Goal: Information Seeking & Learning: Check status

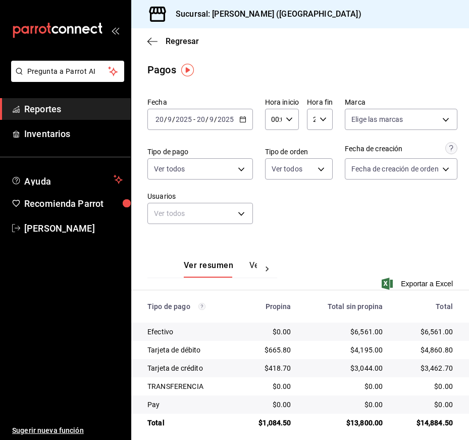
click at [241, 47] on div "Regresar" at bounding box center [300, 41] width 338 height 26
click at [88, 99] on link "Reportes" at bounding box center [65, 109] width 131 height 22
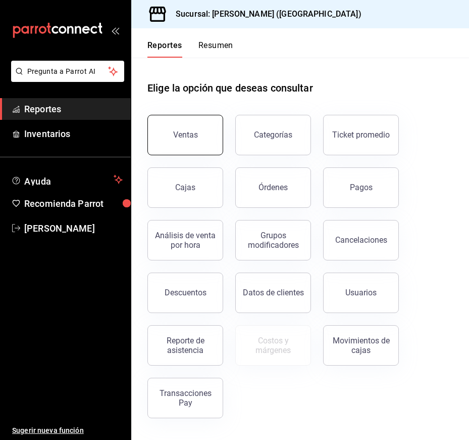
click at [204, 137] on button "Ventas" at bounding box center [186, 135] width 76 height 40
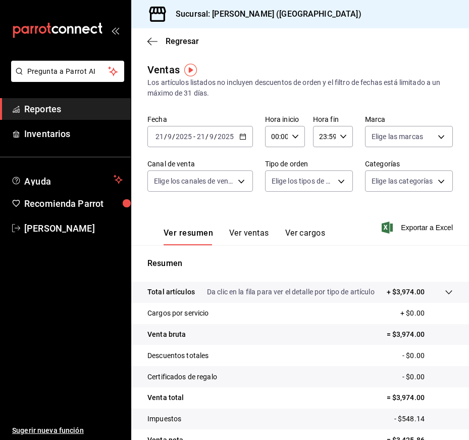
click at [248, 134] on div "[DATE] [DATE] - [DATE] [DATE]" at bounding box center [201, 136] width 106 height 21
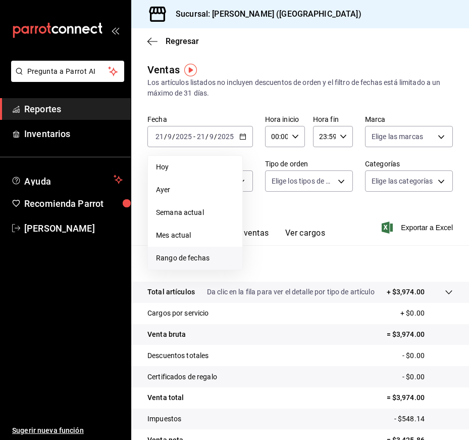
click at [212, 266] on li "Rango de fechas" at bounding box center [195, 258] width 94 height 23
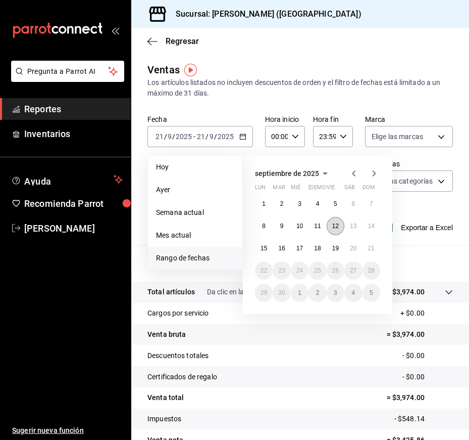
click at [334, 227] on abbr "12" at bounding box center [335, 225] width 7 height 7
click at [334, 226] on abbr "12" at bounding box center [335, 225] width 7 height 7
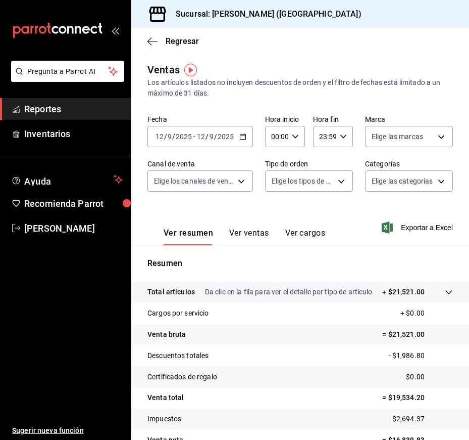
click at [234, 229] on button "Ver ventas" at bounding box center [249, 236] width 40 height 17
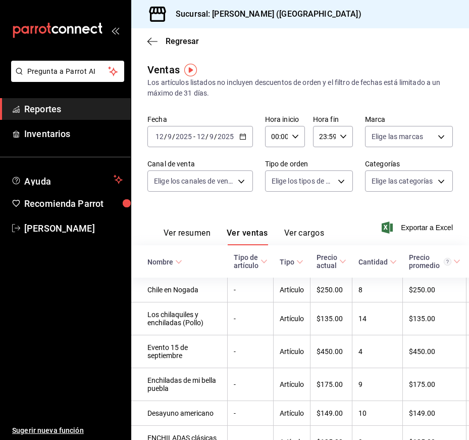
click at [243, 138] on icon "button" at bounding box center [242, 136] width 7 height 7
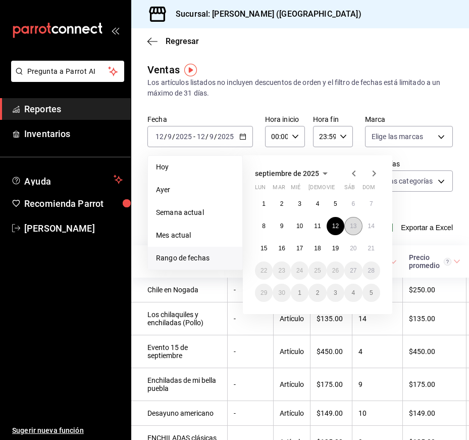
click at [351, 233] on button "13" at bounding box center [354, 226] width 18 height 18
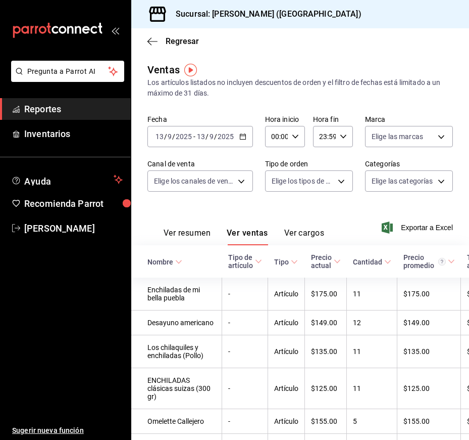
click at [240, 137] on icon "button" at bounding box center [242, 136] width 7 height 7
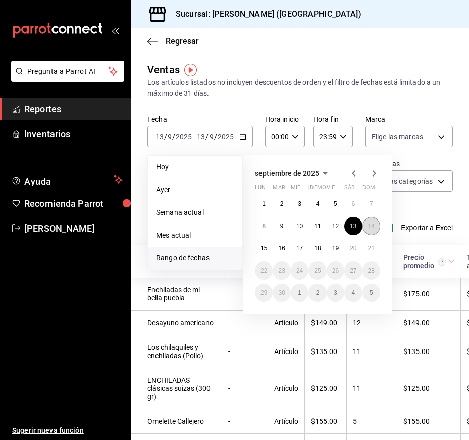
click at [376, 231] on button "14" at bounding box center [372, 226] width 18 height 18
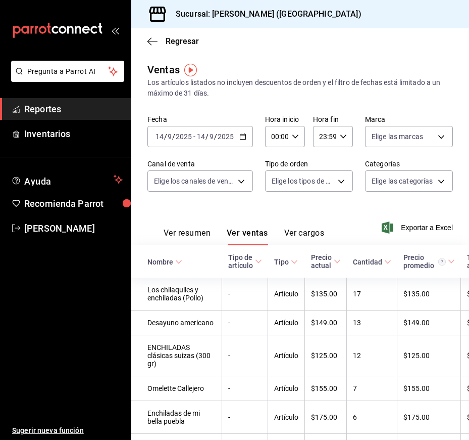
click at [241, 140] on div "[DATE] [DATE] - [DATE] [DATE]" at bounding box center [201, 136] width 106 height 21
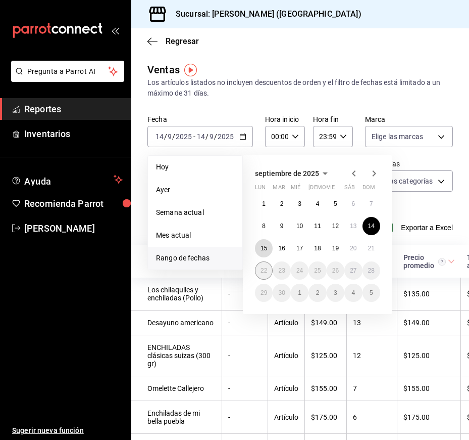
drag, startPoint x: 264, startPoint y: 256, endPoint x: 264, endPoint y: 263, distance: 7.1
click at [263, 260] on div "1 2 3 4 5 6 7 8 9 10 11 12 13 14 15 16 17 18 19 20 21 22 23 24 25 26 27 28 29 3…" at bounding box center [317, 247] width 125 height 107
click at [268, 254] on button "15" at bounding box center [264, 248] width 18 height 18
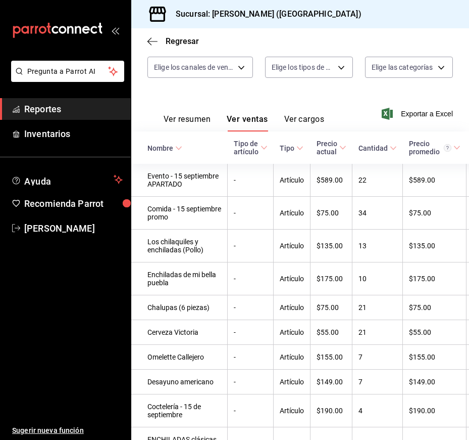
scroll to position [27, 0]
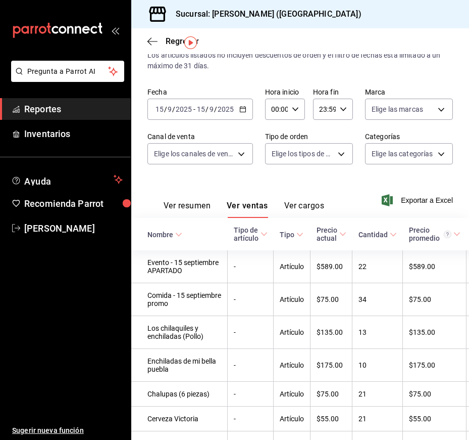
click at [251, 105] on div "[DATE] [DATE] - [DATE] [DATE]" at bounding box center [201, 109] width 106 height 21
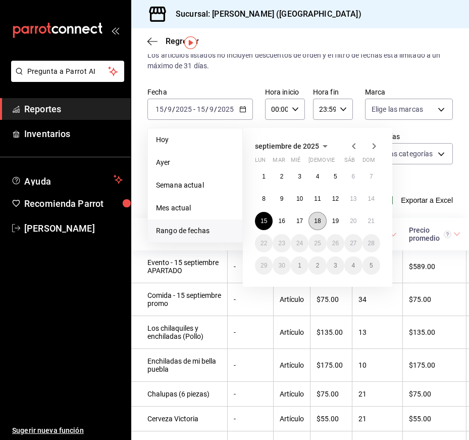
click at [319, 218] on abbr "18" at bounding box center [317, 220] width 7 height 7
click at [318, 226] on button "18" at bounding box center [318, 221] width 18 height 18
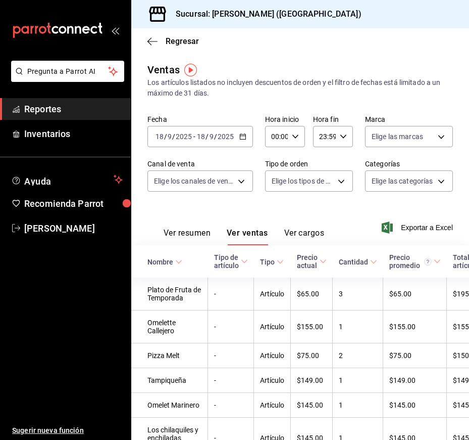
click at [249, 138] on div "[DATE] [DATE] - [DATE] [DATE]" at bounding box center [201, 136] width 106 height 21
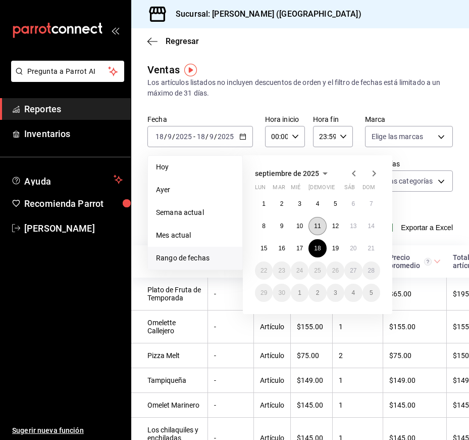
click at [316, 226] on abbr "11" at bounding box center [317, 225] width 7 height 7
click at [319, 225] on abbr "11" at bounding box center [317, 225] width 7 height 7
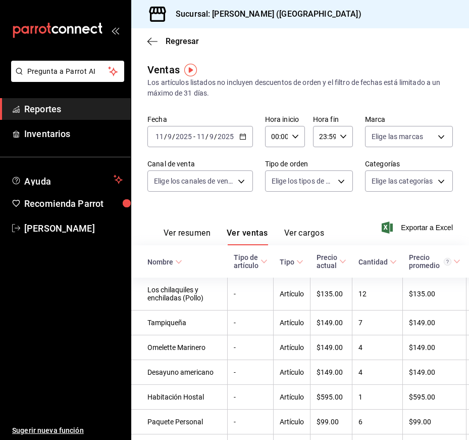
click at [238, 134] on div "[DATE] [DATE] - [DATE] [DATE]" at bounding box center [201, 136] width 106 height 21
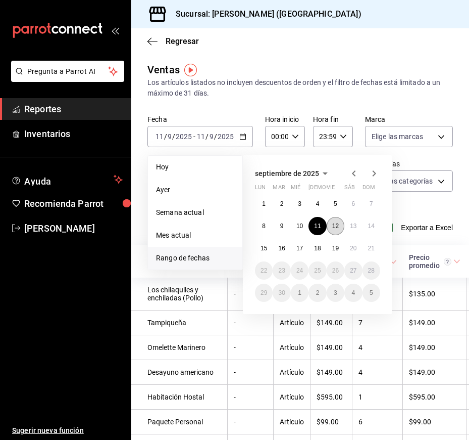
click at [337, 228] on abbr "12" at bounding box center [335, 225] width 7 height 7
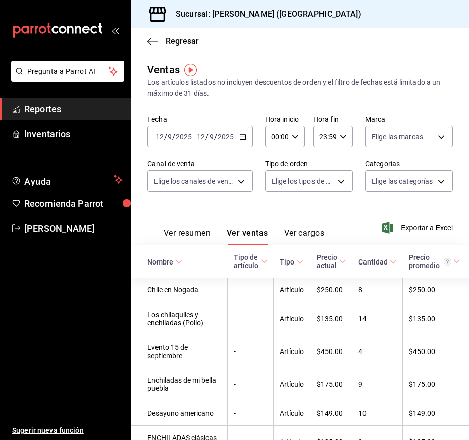
click at [242, 136] on icon "button" at bounding box center [242, 136] width 7 height 7
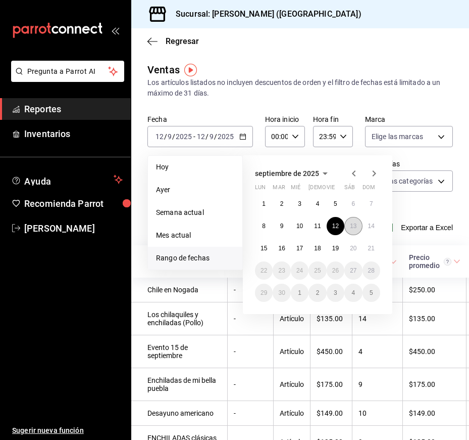
click at [349, 226] on button "13" at bounding box center [354, 226] width 18 height 18
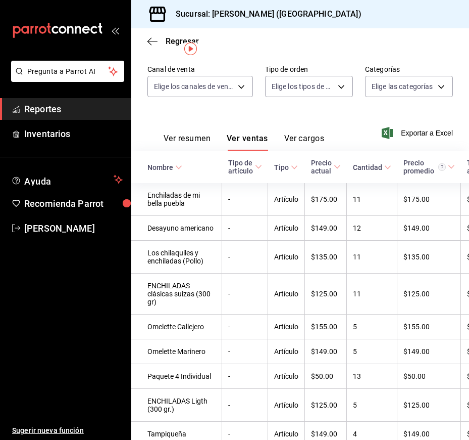
scroll to position [17, 0]
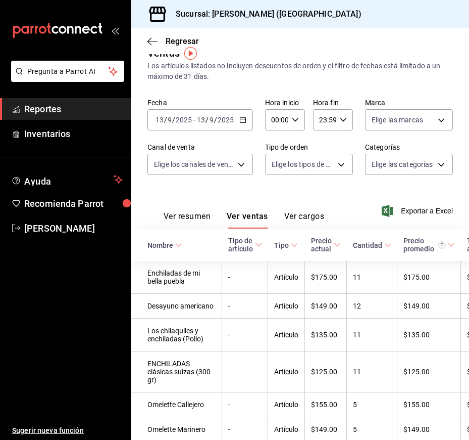
click at [241, 119] on div "[DATE] [DATE] - [DATE] [DATE]" at bounding box center [201, 119] width 106 height 21
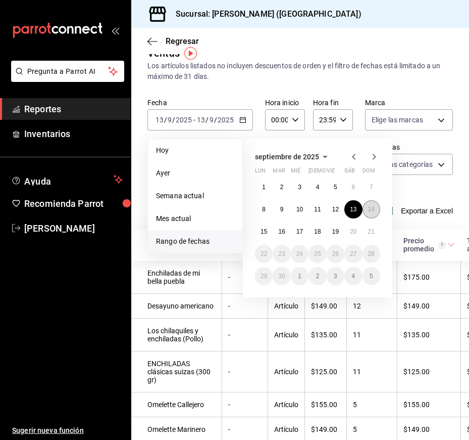
click at [369, 205] on button "14" at bounding box center [372, 209] width 18 height 18
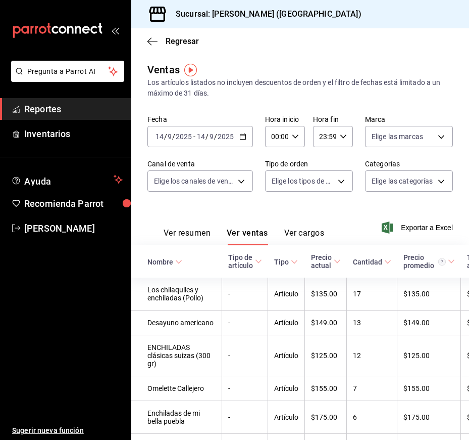
click at [245, 133] on icon "button" at bounding box center [242, 136] width 7 height 7
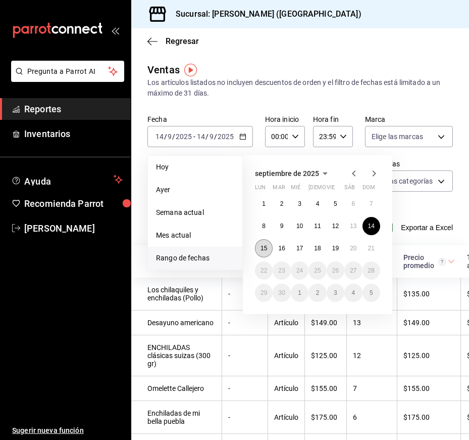
click at [261, 252] on button "15" at bounding box center [264, 248] width 18 height 18
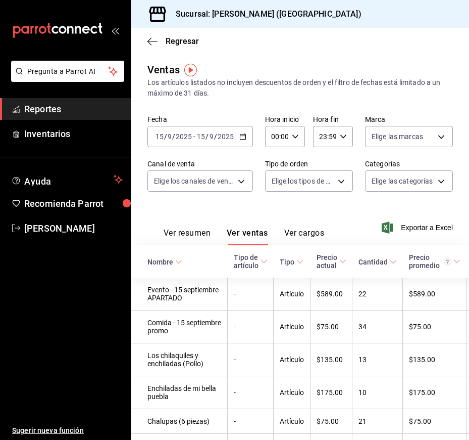
click at [240, 137] on icon "button" at bounding box center [242, 136] width 7 height 7
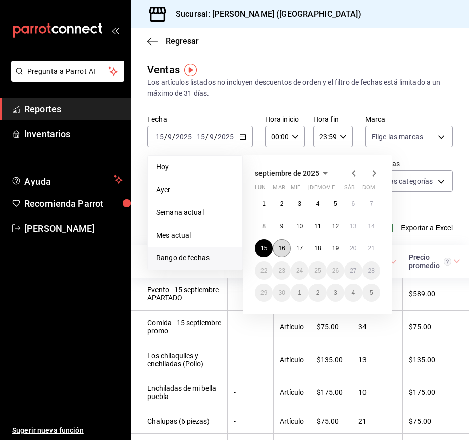
click at [289, 251] on button "16" at bounding box center [282, 248] width 18 height 18
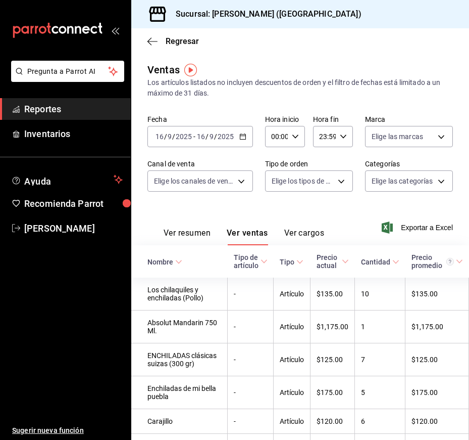
click at [242, 134] on icon "button" at bounding box center [242, 136] width 7 height 7
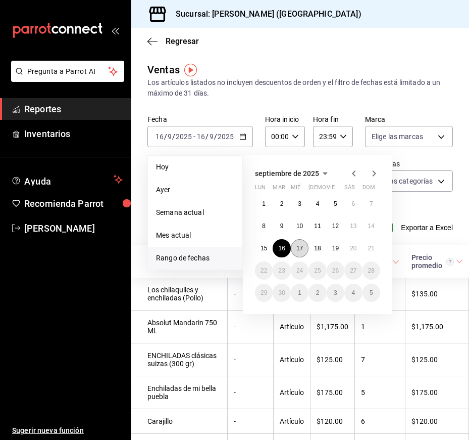
click at [298, 249] on abbr "17" at bounding box center [300, 248] width 7 height 7
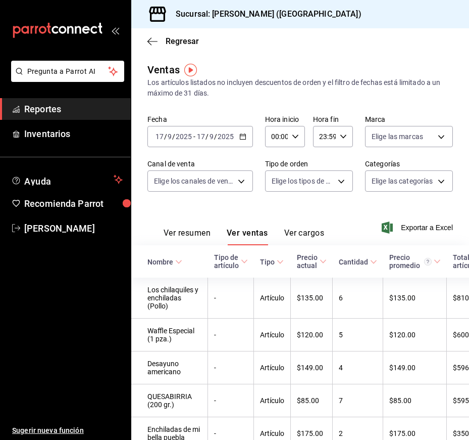
click at [235, 136] on div "[DATE] [DATE] - [DATE] [DATE]" at bounding box center [201, 136] width 106 height 21
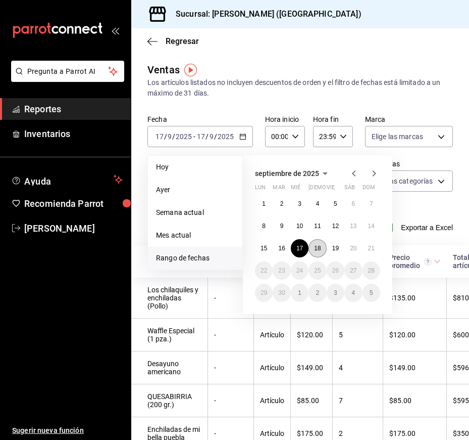
click at [320, 250] on button "18" at bounding box center [318, 248] width 18 height 18
click at [320, 250] on abbr "18" at bounding box center [317, 248] width 7 height 7
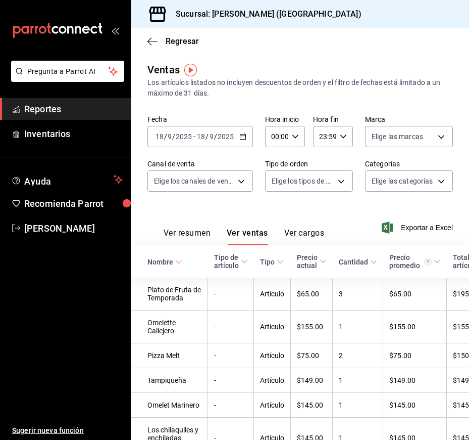
click at [247, 132] on div "[DATE] [DATE] - [DATE] [DATE]" at bounding box center [201, 136] width 106 height 21
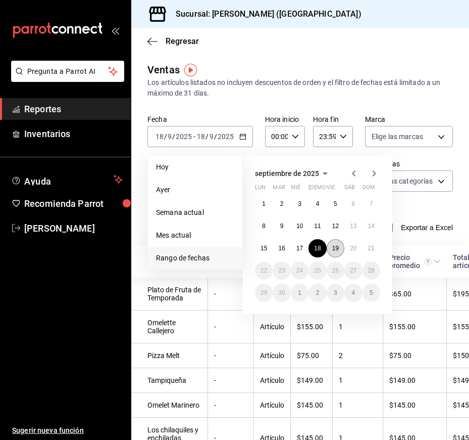
click at [340, 245] on button "19" at bounding box center [336, 248] width 18 height 18
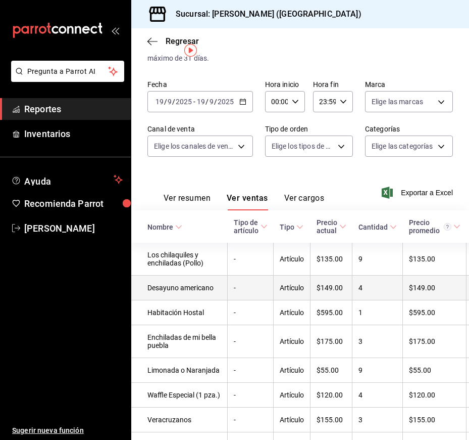
scroll to position [51, 0]
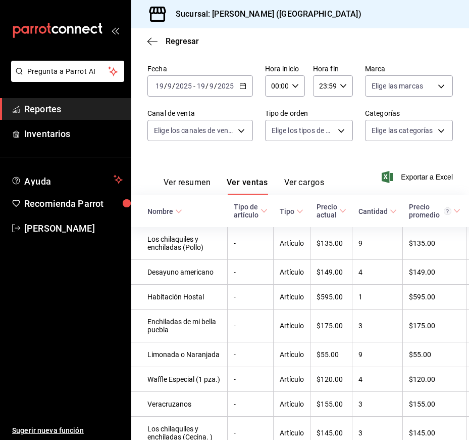
click at [241, 85] on \(Stroke\) "button" at bounding box center [243, 85] width 6 height 1
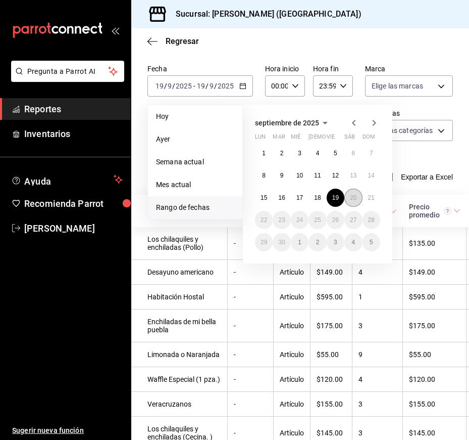
click at [349, 196] on button "20" at bounding box center [354, 197] width 18 height 18
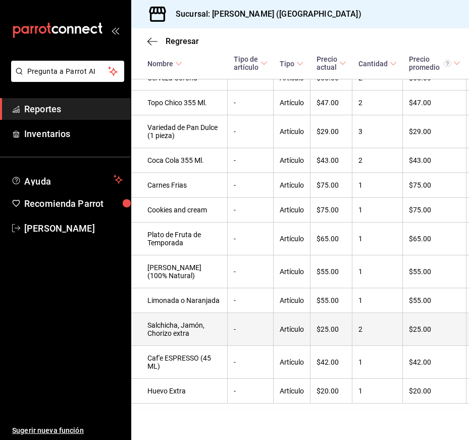
scroll to position [1552, 0]
